Goal: Transaction & Acquisition: Purchase product/service

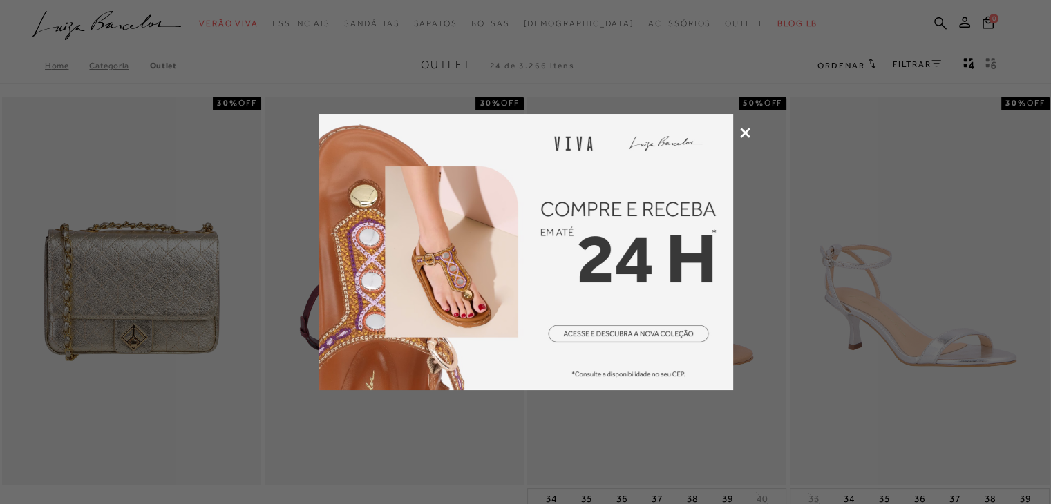
click at [743, 134] on icon at bounding box center [745, 133] width 10 height 10
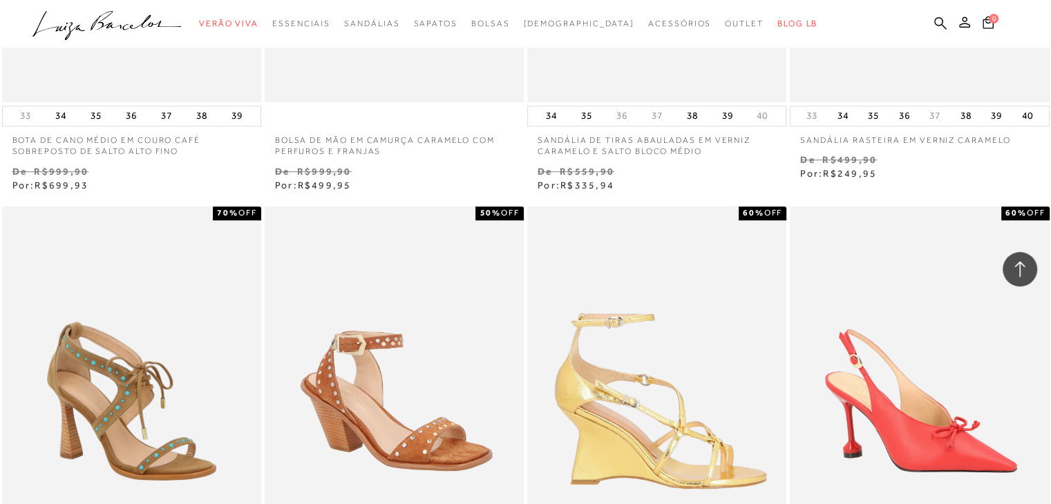
scroll to position [1369, 0]
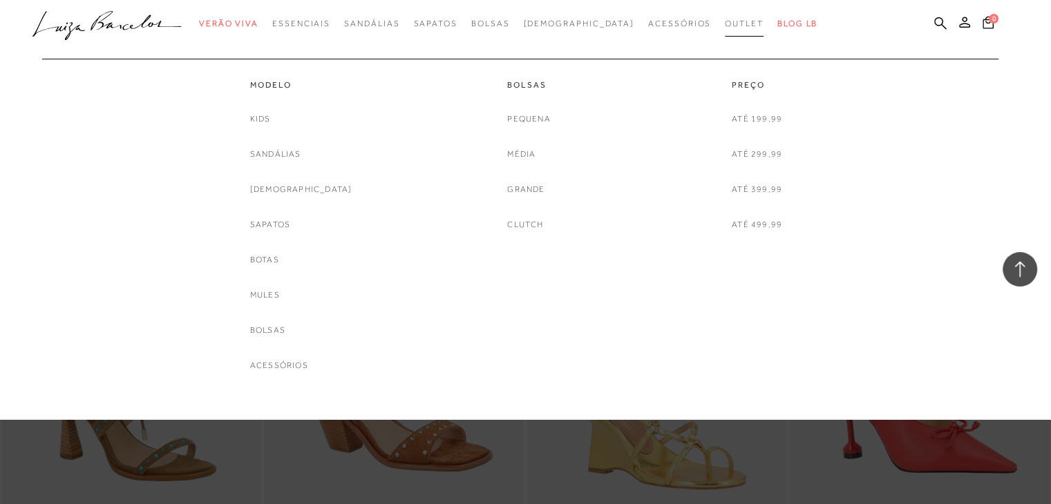
click at [725, 19] on span "Outlet" at bounding box center [744, 24] width 39 height 10
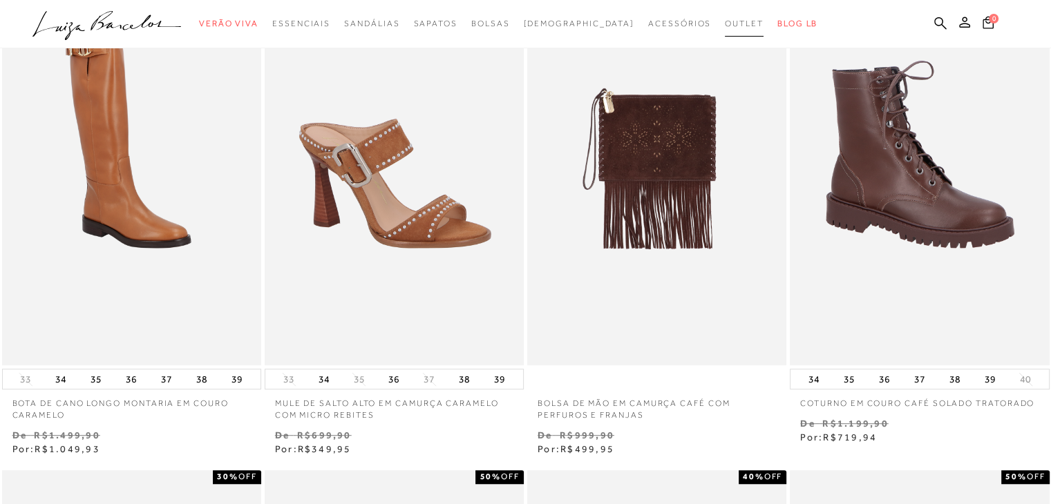
scroll to position [564, 0]
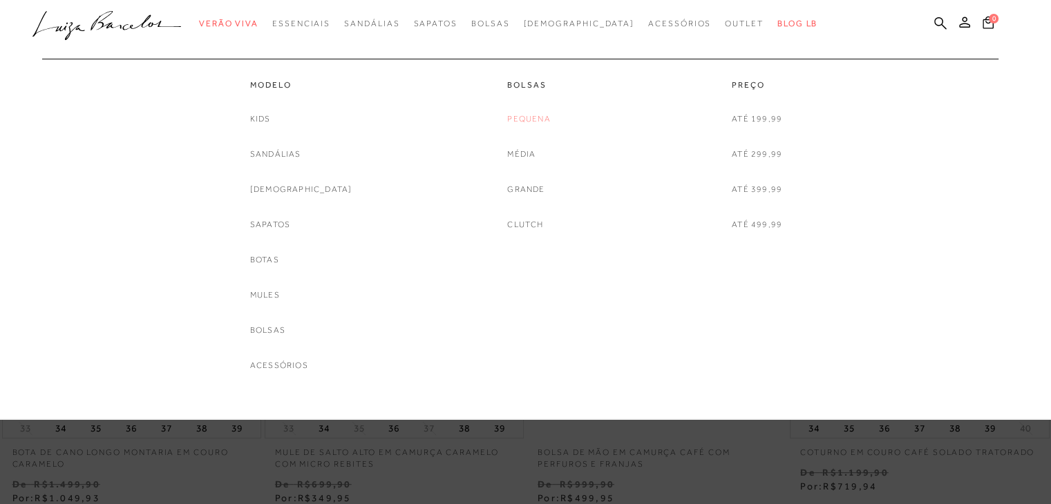
click at [536, 120] on link "Pequena" at bounding box center [528, 119] width 43 height 15
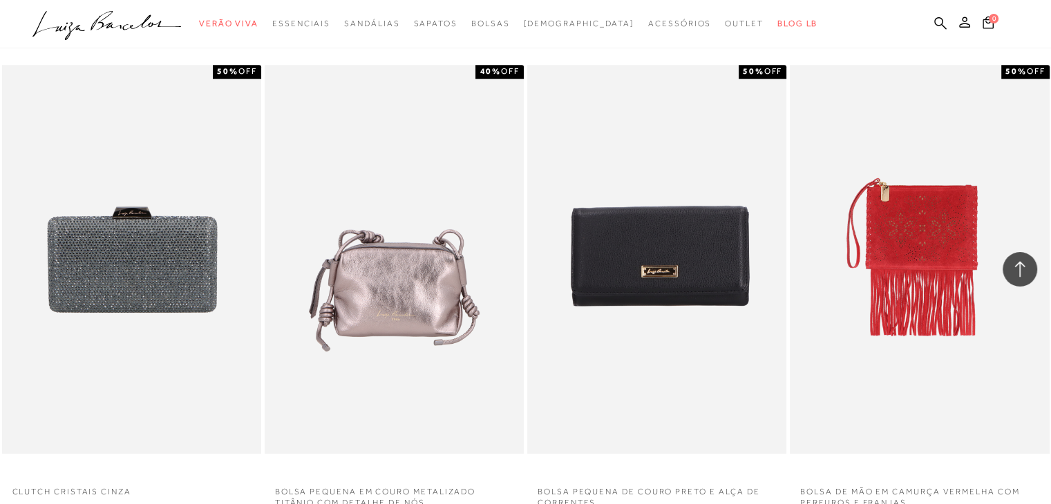
scroll to position [1496, 0]
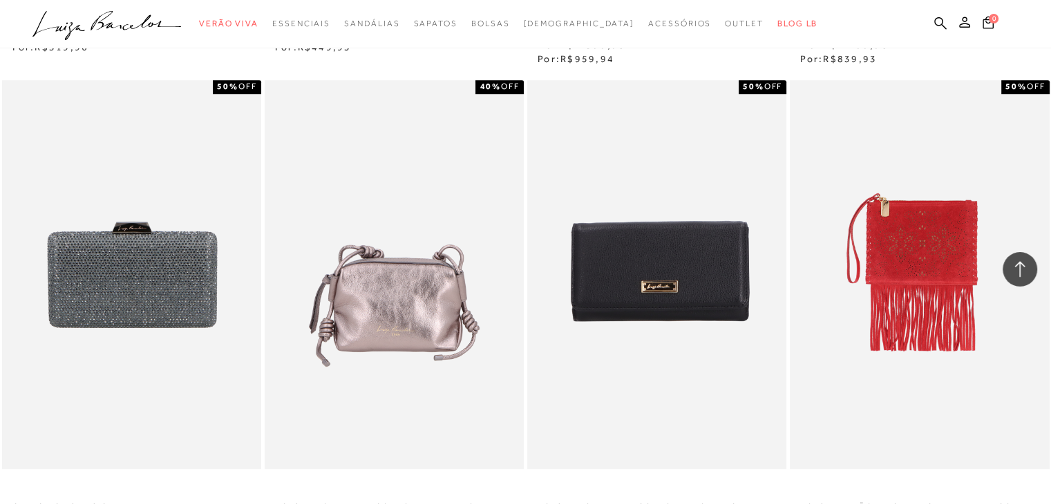
click at [687, 260] on img at bounding box center [658, 274] width 258 height 389
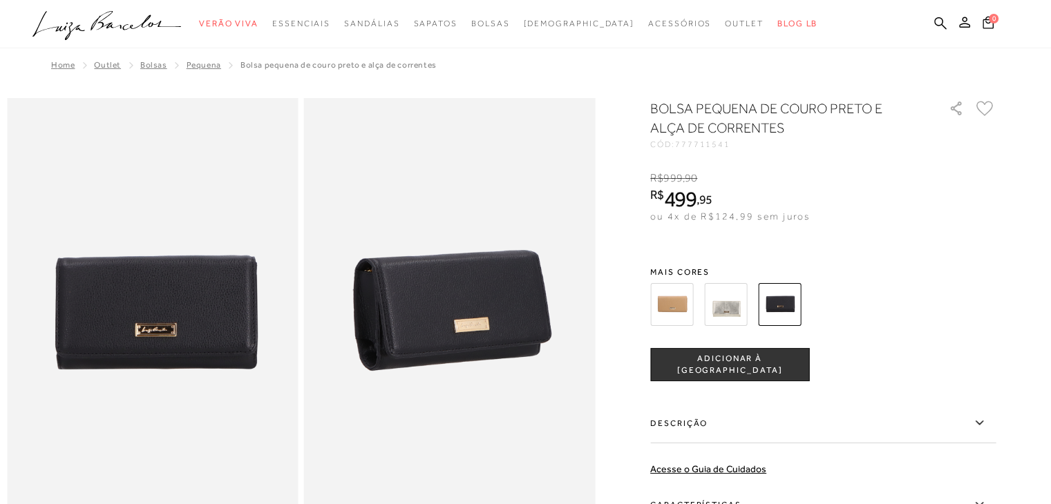
scroll to position [564, 0]
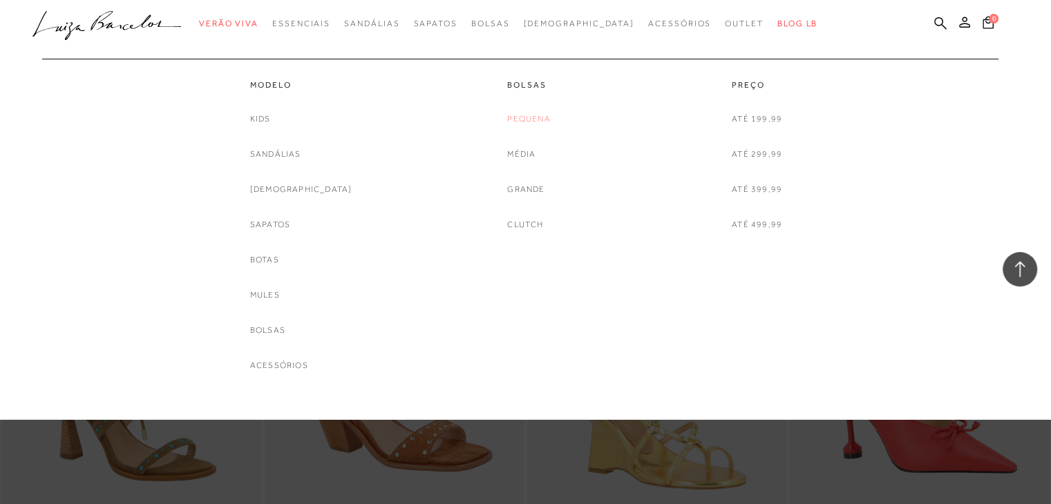
click at [513, 116] on link "Pequena" at bounding box center [528, 119] width 43 height 15
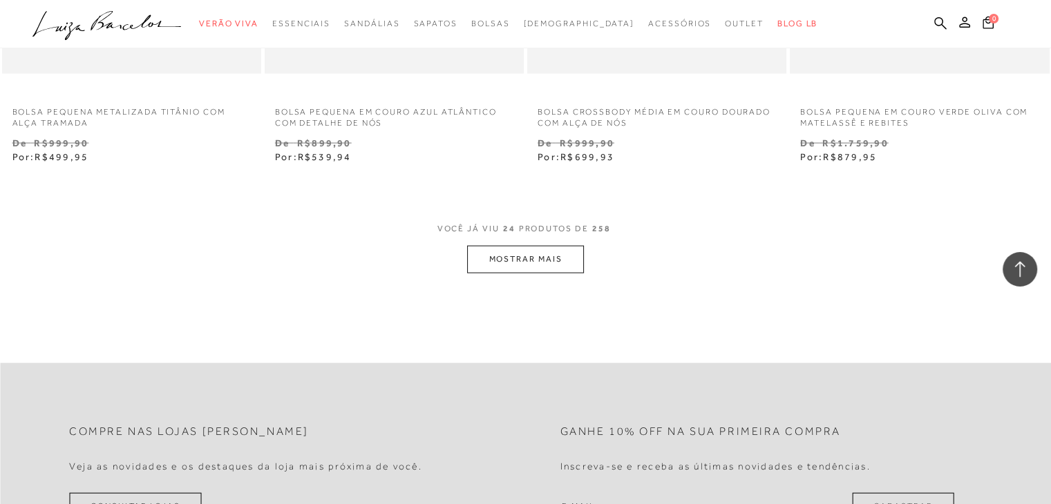
scroll to position [2879, 0]
click at [510, 255] on button "MOSTRAR MAIS" at bounding box center [525, 258] width 116 height 27
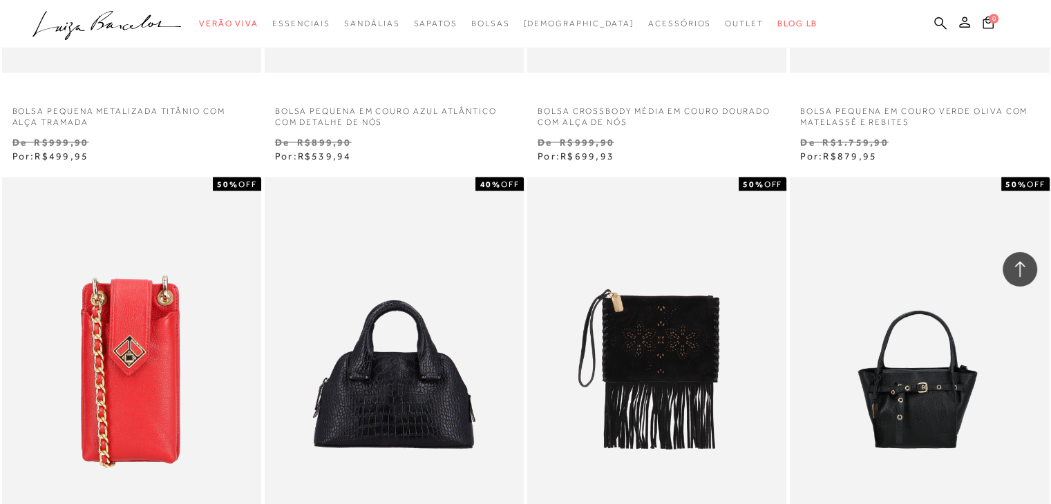
click at [517, 256] on div "BOLSA ESTRUTURADA COM ALÇA DE MÃO E CROSSBODY EM COURO CROCO PRETO PEQUENA 40% …" at bounding box center [394, 372] width 259 height 389
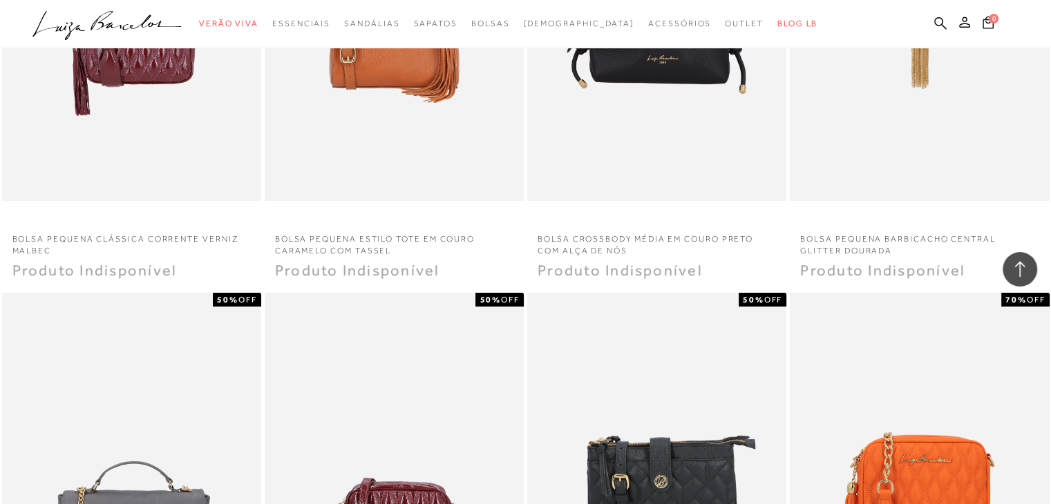
scroll to position [5182, 0]
